Goal: Information Seeking & Learning: Learn about a topic

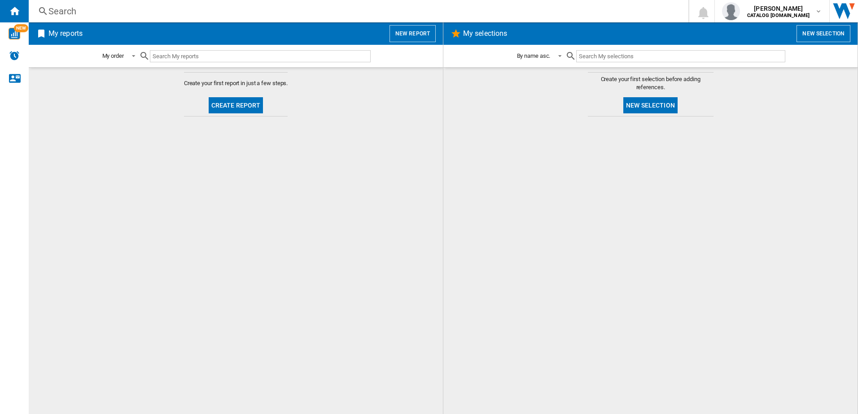
click at [89, 9] on div "Search" at bounding box center [356, 11] width 616 height 13
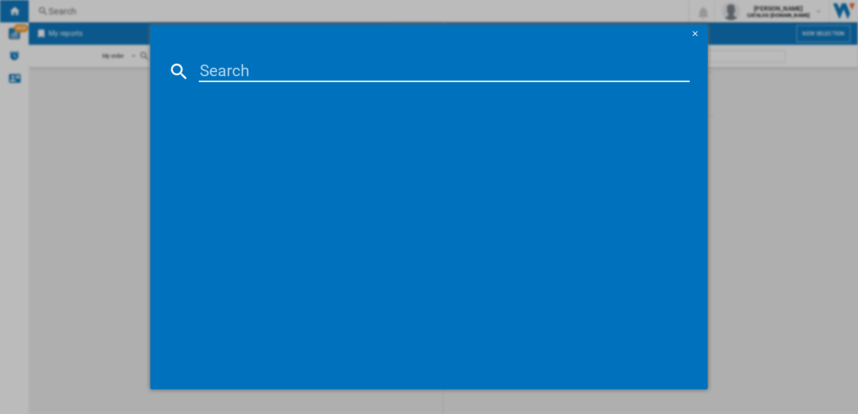
click at [254, 80] on input at bounding box center [444, 72] width 491 height 22
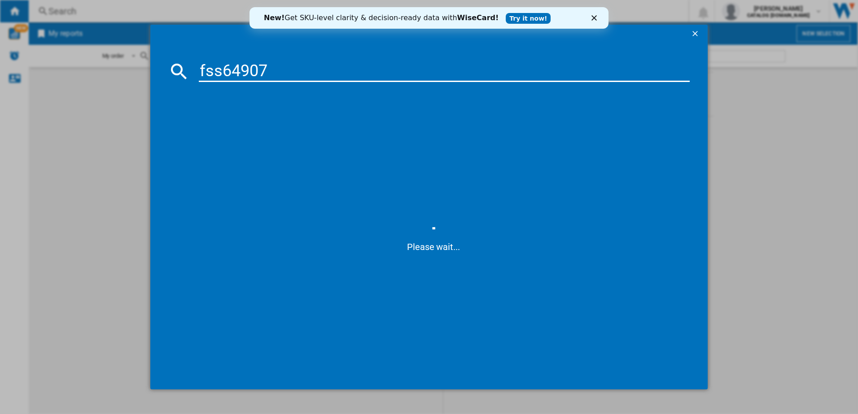
type input "fss64907z"
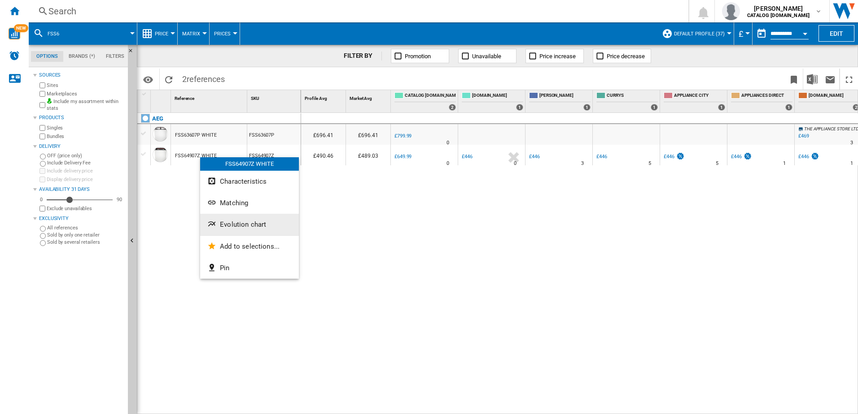
click at [244, 226] on span "Evolution chart" at bounding box center [243, 225] width 46 height 8
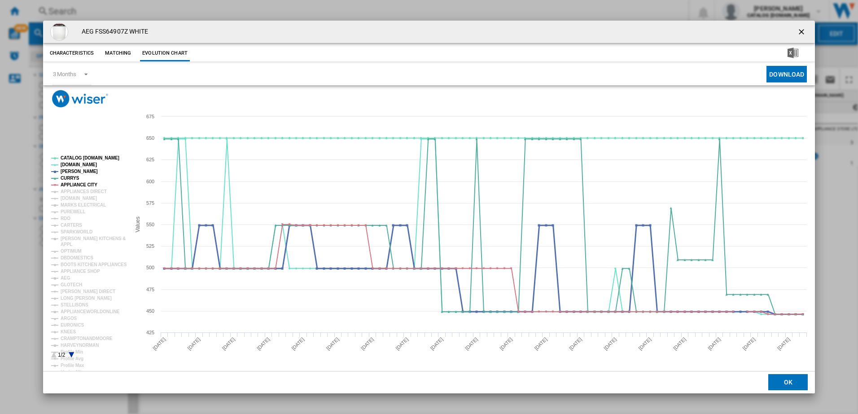
click at [78, 170] on tspan "[PERSON_NAME]" at bounding box center [79, 171] width 37 height 5
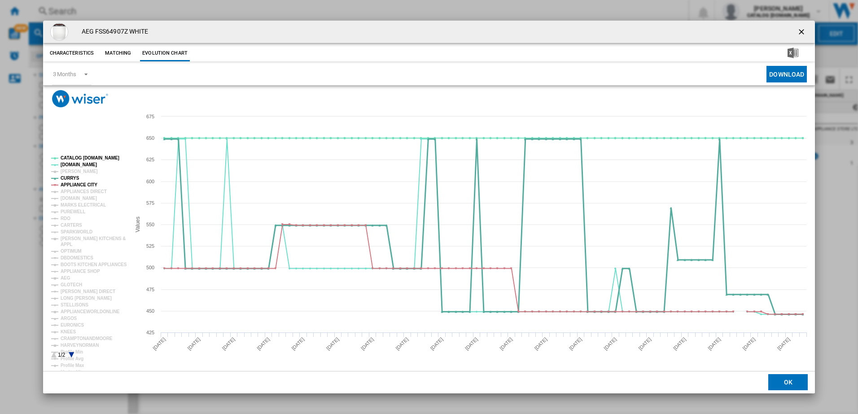
click at [75, 181] on tspan "CURRYS" at bounding box center [70, 178] width 19 height 5
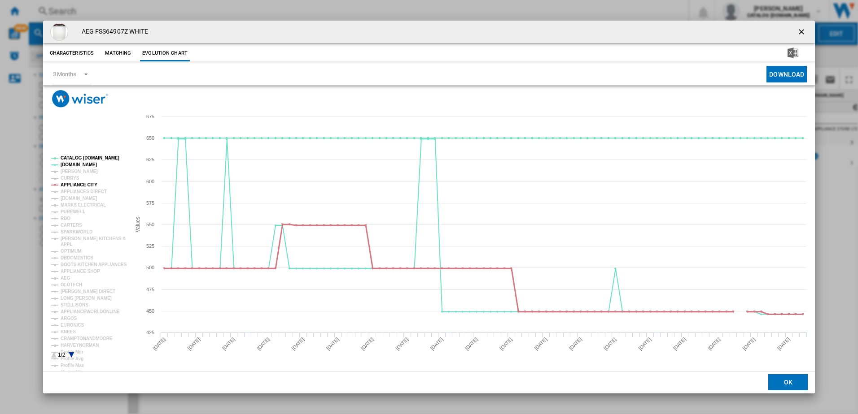
click at [71, 183] on tspan "APPLIANCE CITY" at bounding box center [79, 185] width 37 height 5
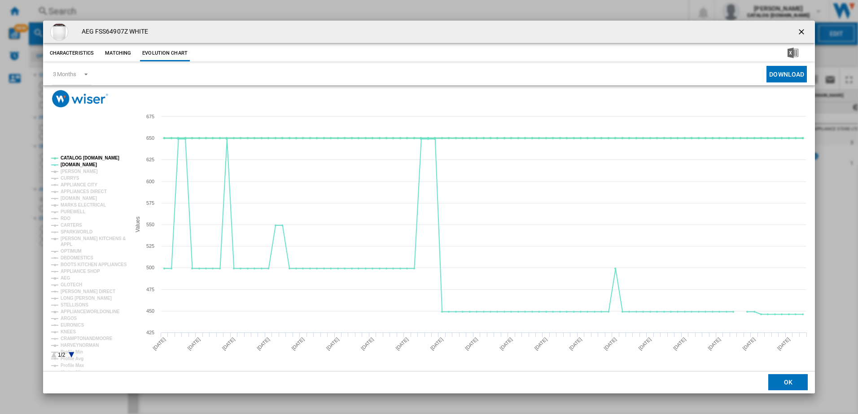
click at [87, 159] on tspan "CATALOG [DOMAIN_NAME]" at bounding box center [90, 158] width 59 height 5
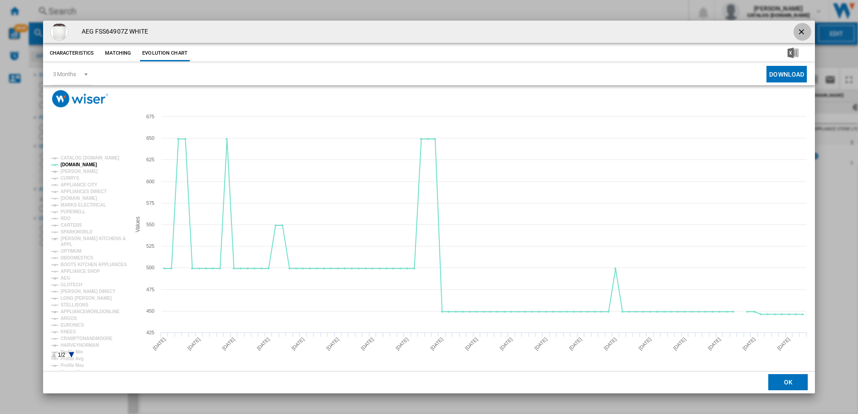
click at [803, 31] on ng-md-icon "getI18NText('BUTTONS.CLOSE_DIALOG')" at bounding box center [802, 32] width 11 height 11
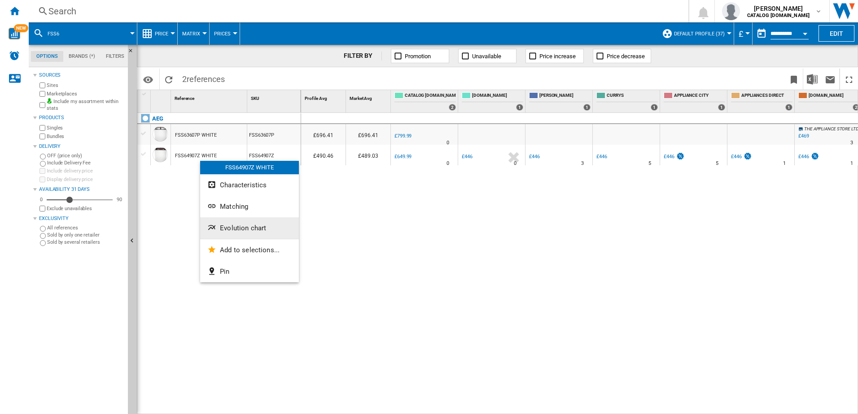
click at [248, 233] on button "Evolution chart" at bounding box center [249, 229] width 99 height 22
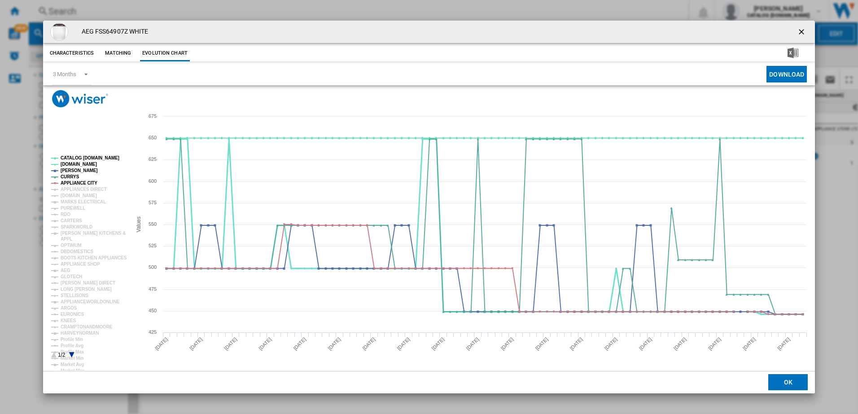
click at [68, 165] on tspan "[DOMAIN_NAME]" at bounding box center [79, 164] width 36 height 5
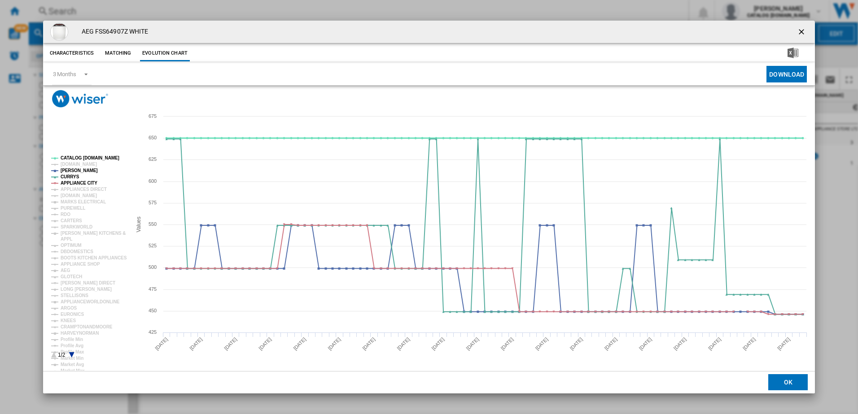
click at [74, 158] on tspan "CATALOG [DOMAIN_NAME]" at bounding box center [90, 158] width 59 height 5
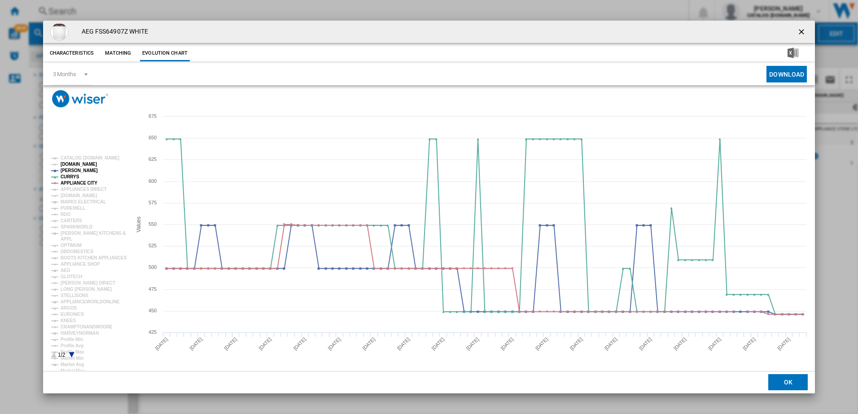
click at [69, 170] on tspan "[PERSON_NAME]" at bounding box center [79, 170] width 37 height 5
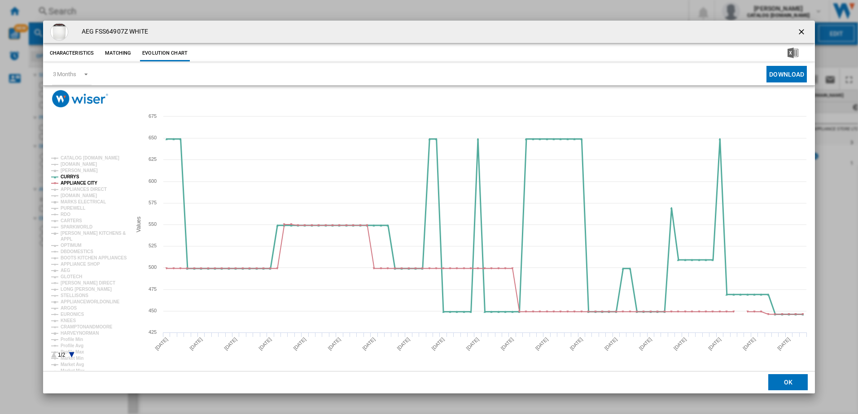
click at [73, 179] on tspan "CURRYS" at bounding box center [70, 176] width 19 height 5
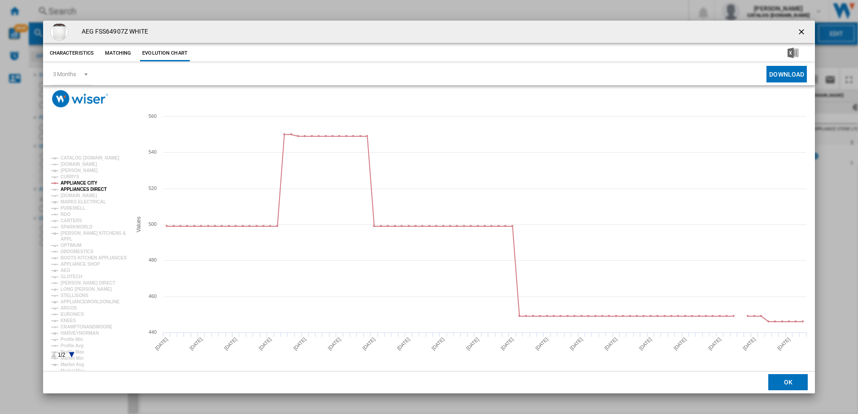
click at [76, 188] on tspan "APPLIANCES DIRECT" at bounding box center [84, 189] width 46 height 5
click at [73, 167] on tspan "[DOMAIN_NAME]" at bounding box center [79, 164] width 36 height 5
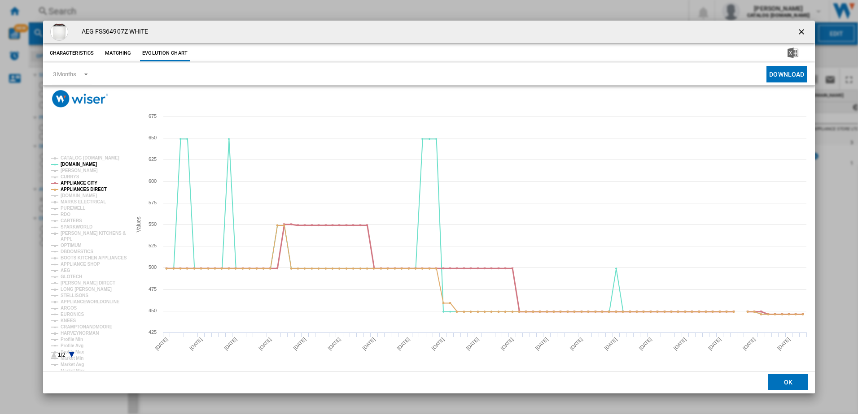
click at [73, 183] on tspan "APPLIANCE CITY" at bounding box center [79, 183] width 37 height 5
click at [76, 191] on tspan "APPLIANCES DIRECT" at bounding box center [84, 189] width 46 height 5
